Goal: Task Accomplishment & Management: Use online tool/utility

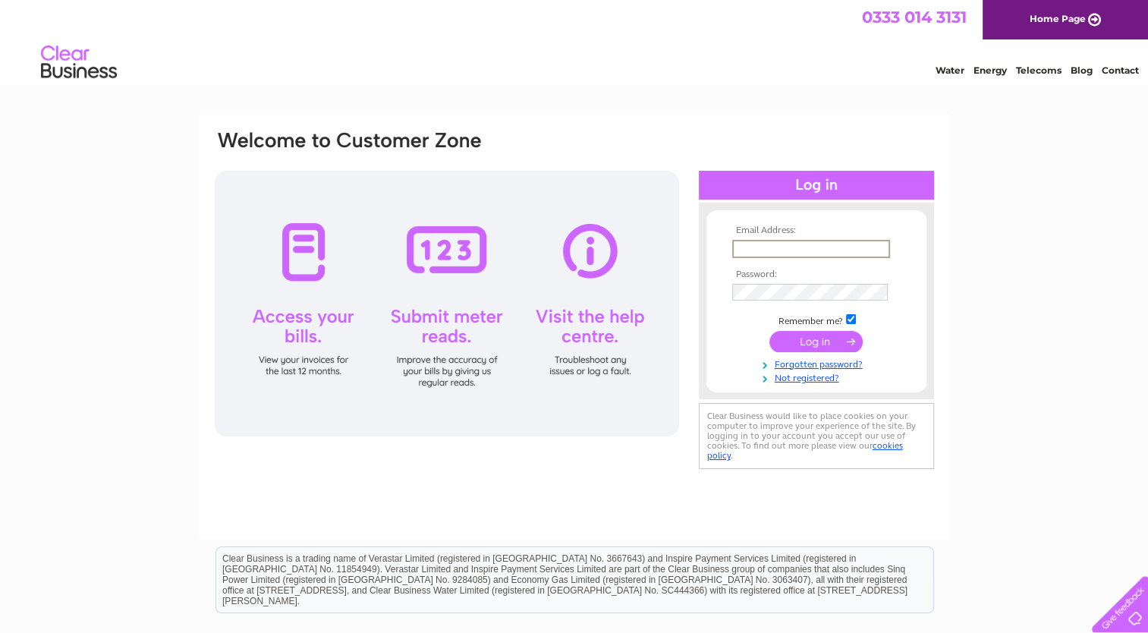
click at [777, 243] on input "text" at bounding box center [811, 249] width 158 height 18
type input "meier.carmen22@yahoo.co.uk"
click at [769, 330] on input "submit" at bounding box center [815, 340] width 93 height 21
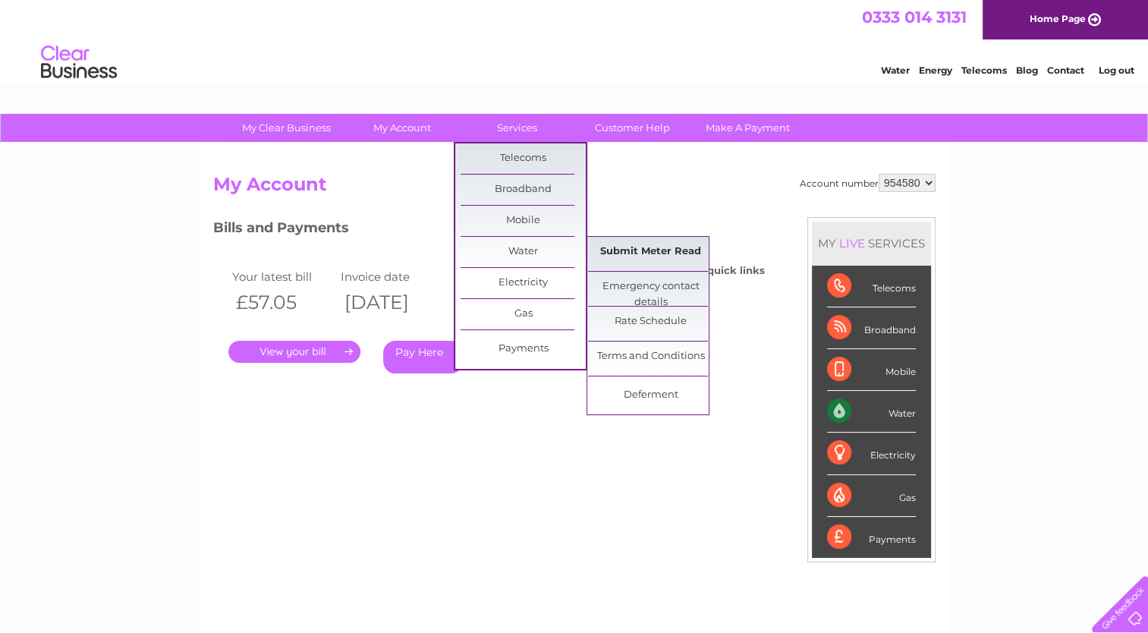
click at [631, 250] on link "Submit Meter Read" at bounding box center [650, 252] width 125 height 30
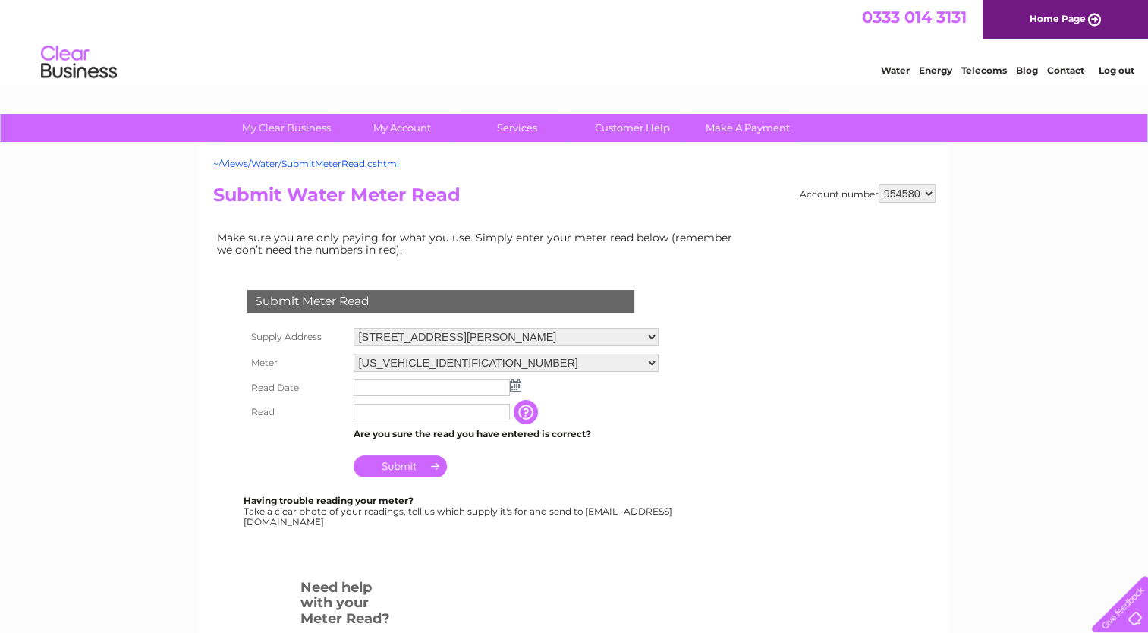
click at [514, 385] on img at bounding box center [515, 385] width 11 height 12
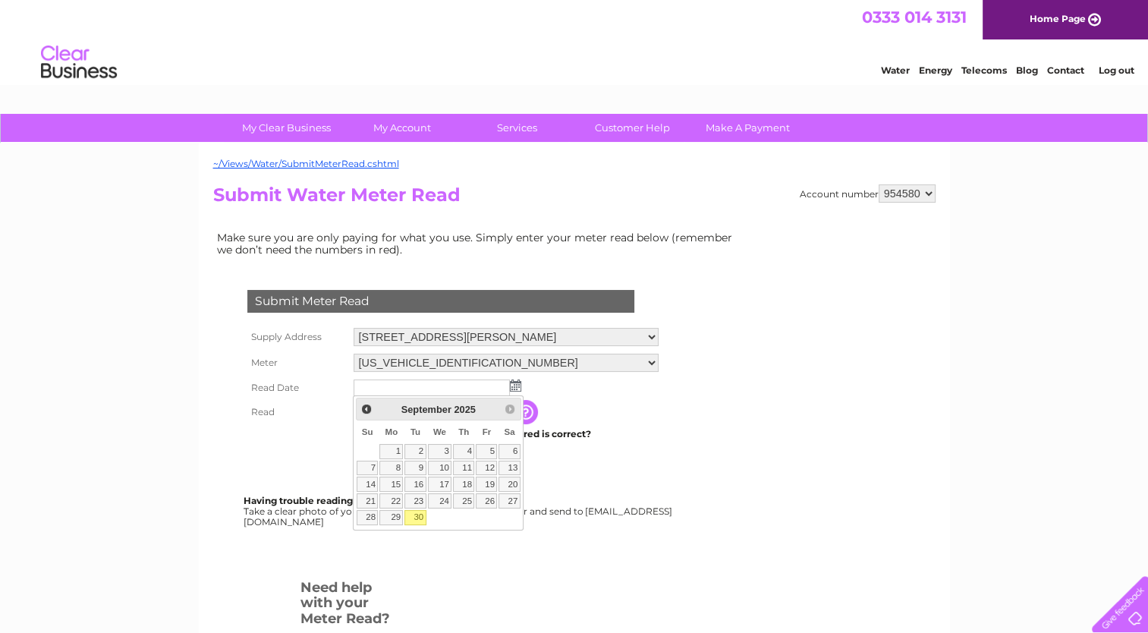
click at [416, 517] on link "30" at bounding box center [414, 517] width 21 height 15
type input "2025/09/30"
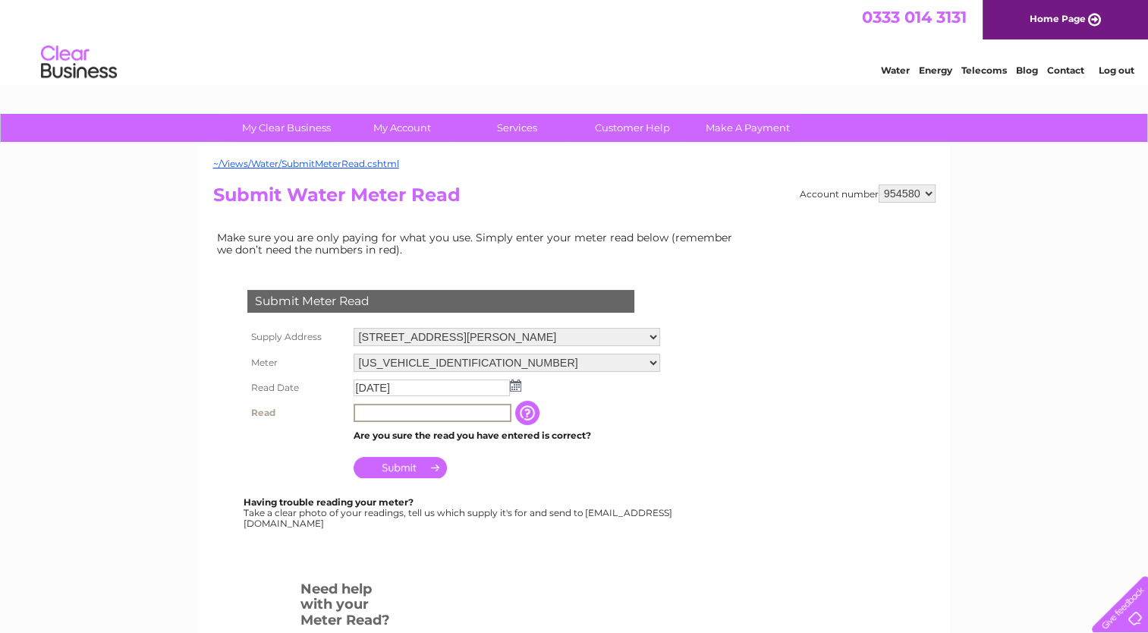
click at [417, 414] on input "text" at bounding box center [432, 413] width 158 height 18
type input "00486"
click at [398, 467] on input "Submit" at bounding box center [399, 465] width 93 height 21
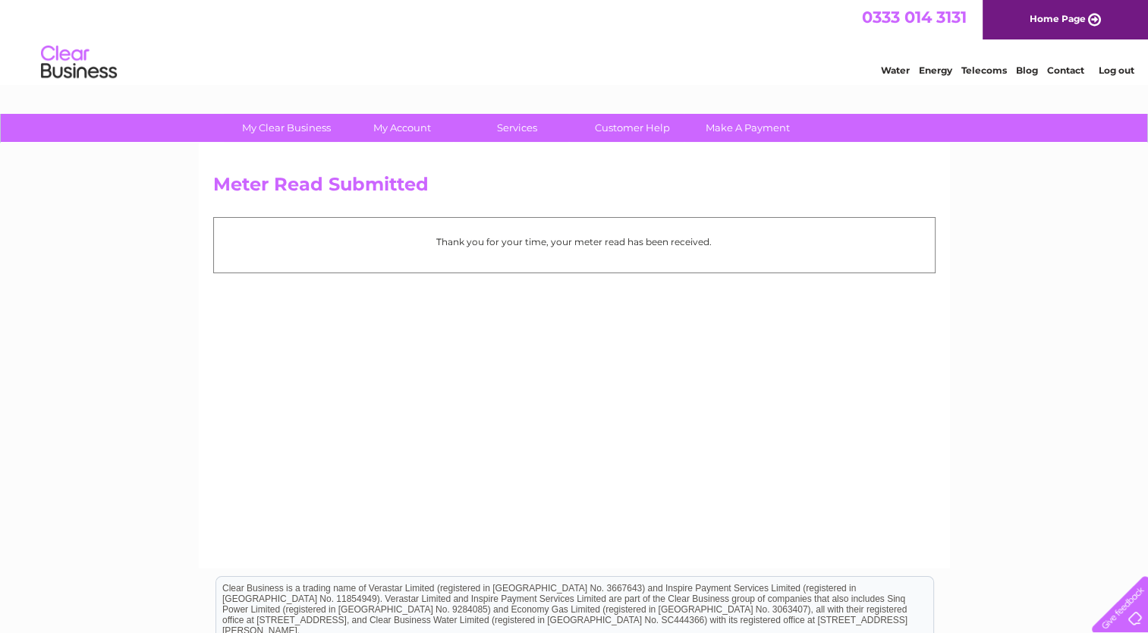
click at [1123, 71] on link "Log out" at bounding box center [1116, 69] width 36 height 11
